Goal: Information Seeking & Learning: Learn about a topic

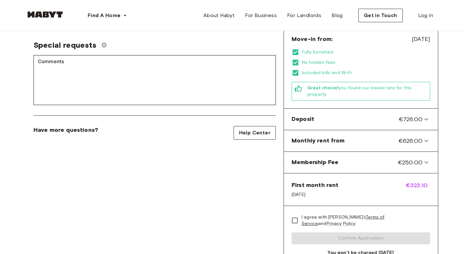
scroll to position [185, 0]
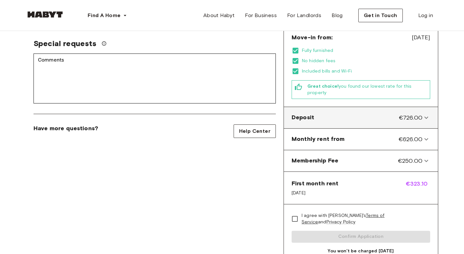
click at [333, 114] on div "Deposit €726.00" at bounding box center [357, 118] width 131 height 8
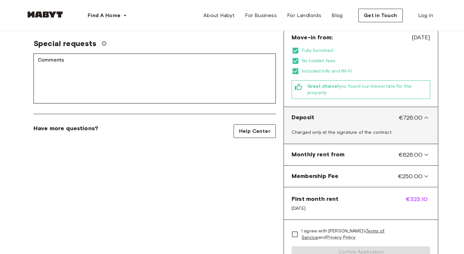
click at [333, 114] on div "Deposit €726.00" at bounding box center [357, 118] width 131 height 8
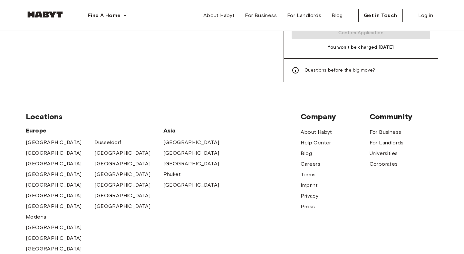
scroll to position [390, 0]
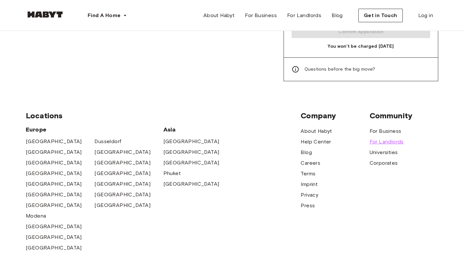
click at [381, 138] on span "For Landlords" at bounding box center [387, 142] width 34 height 8
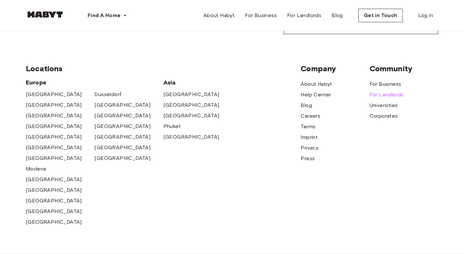
scroll to position [412, 0]
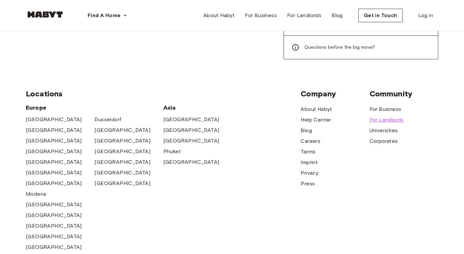
click at [390, 116] on span "For Landlords" at bounding box center [387, 120] width 34 height 8
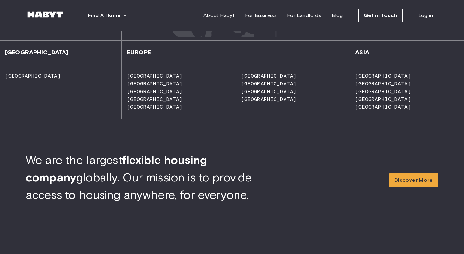
scroll to position [560, 0]
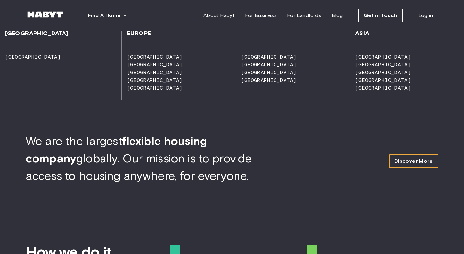
click at [425, 157] on span "Discover More" at bounding box center [414, 161] width 38 height 8
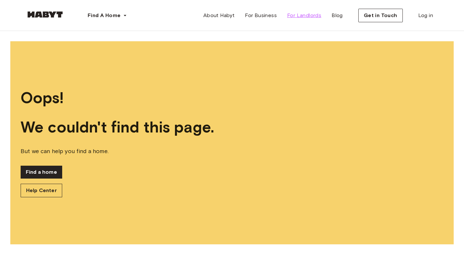
click at [310, 16] on span "For Landlords" at bounding box center [304, 16] width 34 height 8
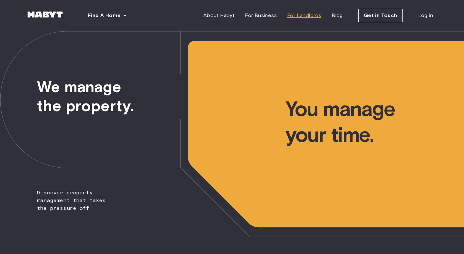
click at [310, 16] on span "For Landlords" at bounding box center [304, 16] width 34 height 8
click at [343, 18] on span "Blog" at bounding box center [337, 16] width 11 height 8
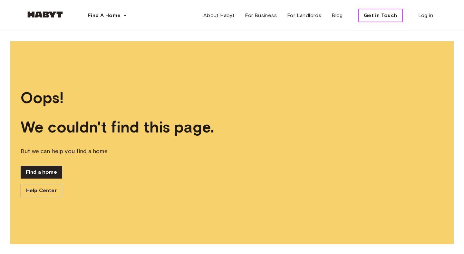
click at [392, 18] on span "Get in Touch" at bounding box center [381, 16] width 34 height 8
